Goal: Find specific page/section: Find specific page/section

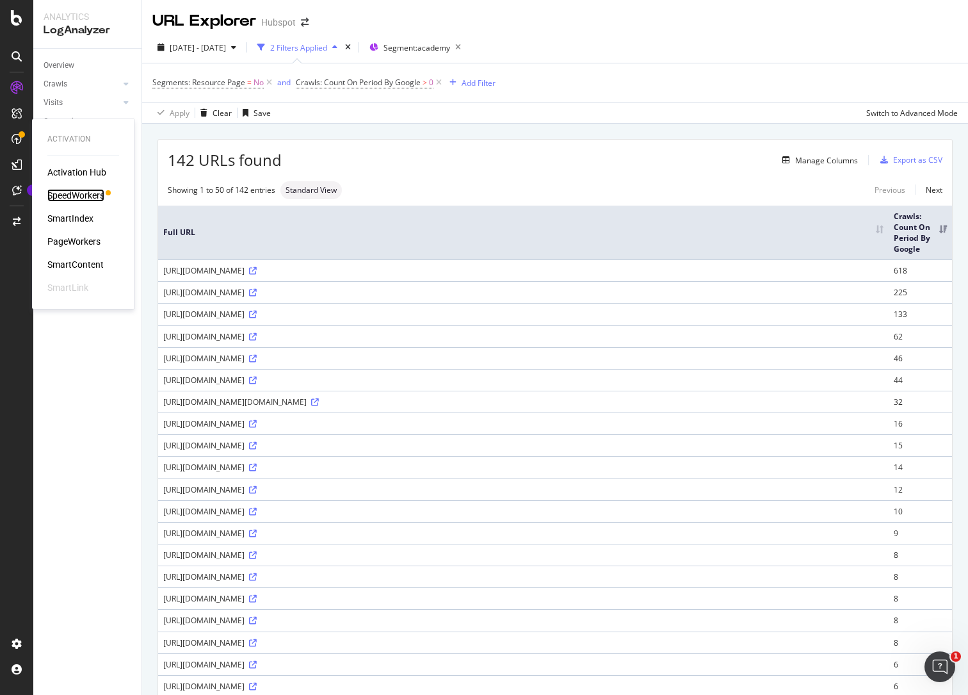
click at [77, 192] on div "SpeedWorkers" at bounding box center [75, 195] width 57 height 13
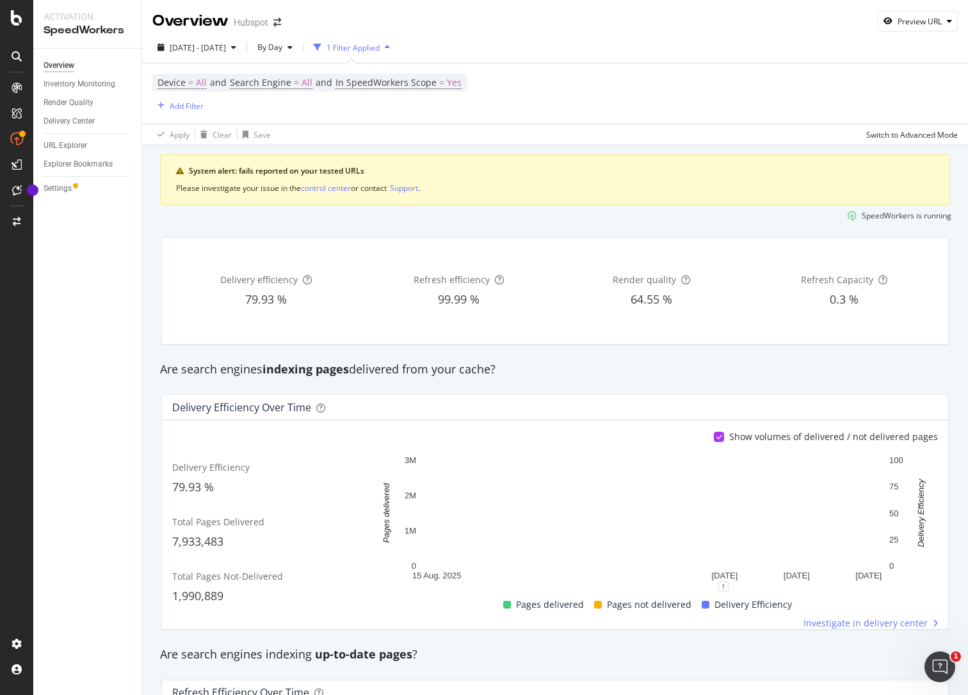
scroll to position [1, 0]
